Goal: Task Accomplishment & Management: Use online tool/utility

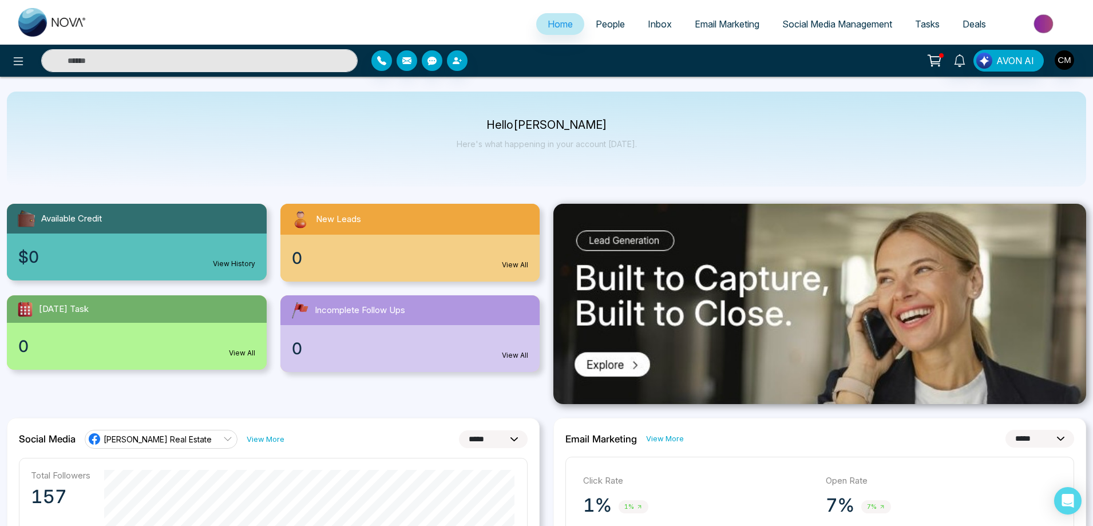
select select "*"
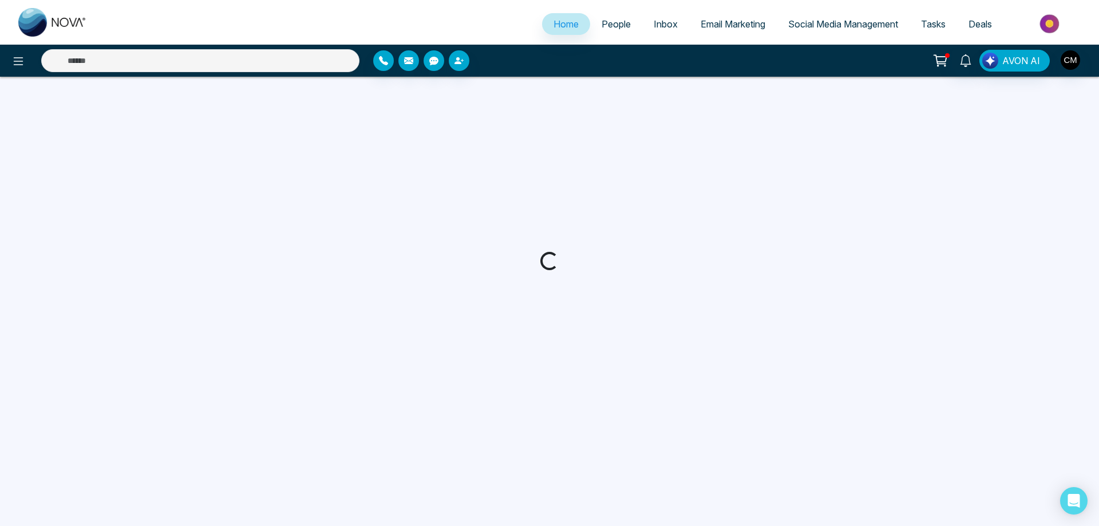
select select "*"
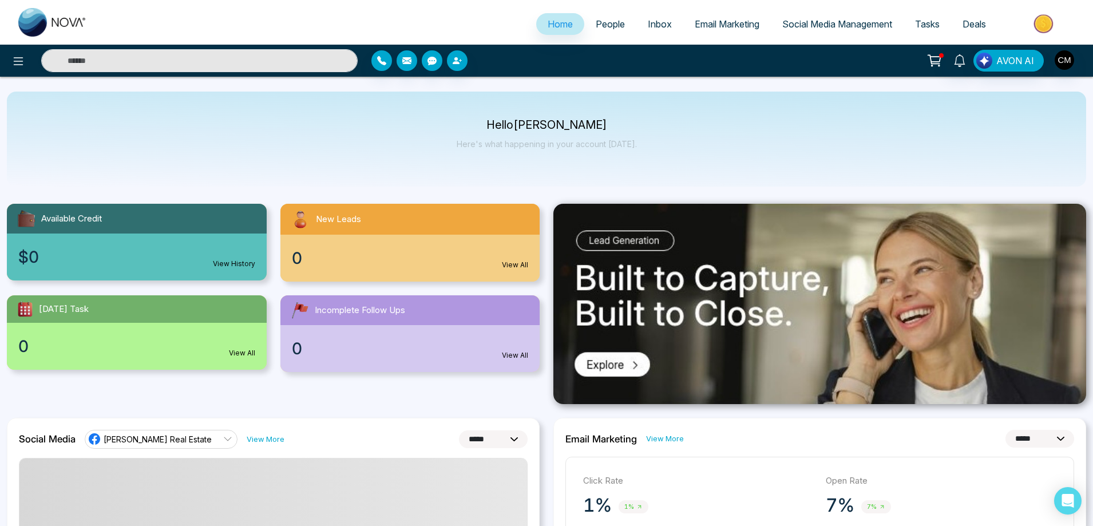
click at [740, 22] on span "Email Marketing" at bounding box center [727, 23] width 65 height 11
